Goal: Task Accomplishment & Management: Use online tool/utility

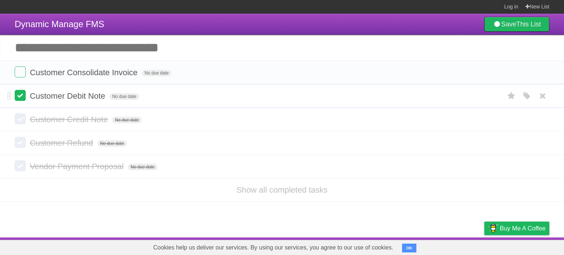
click at [16, 95] on label at bounding box center [20, 95] width 11 height 11
